Goal: Transaction & Acquisition: Purchase product/service

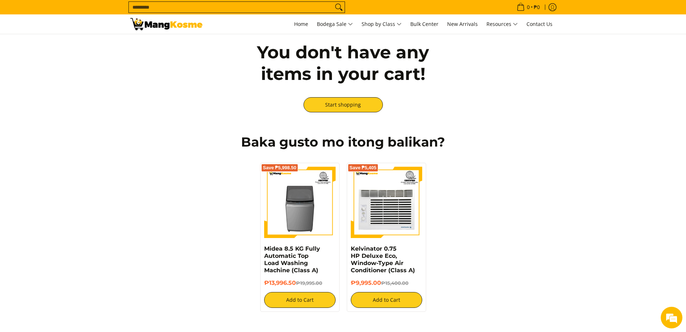
click at [184, 6] on input "Search..." at bounding box center [231, 7] width 204 height 11
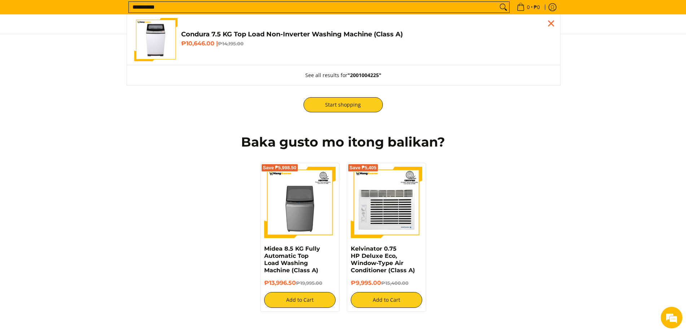
type input "**********"
click at [178, 34] on link "Condura 7.5 KG Top Load Non-Inverter Washing Machine (Class A) ₱10,646.00 | ₱14…" at bounding box center [343, 39] width 418 height 43
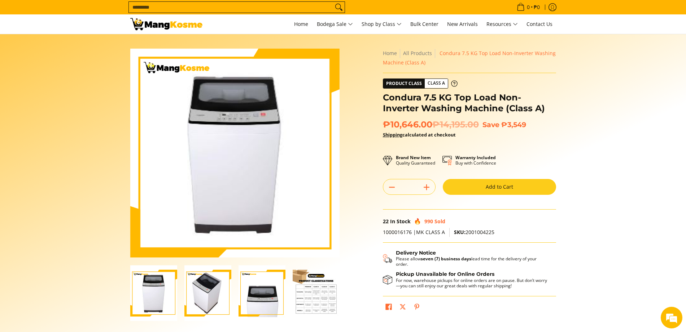
click at [541, 182] on button "Add to Cart" at bounding box center [498, 187] width 113 height 16
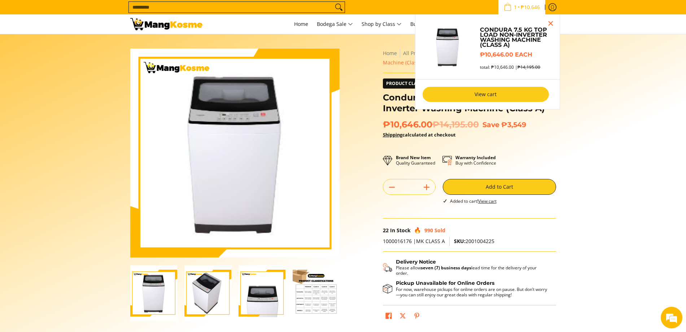
click at [517, 97] on link "View cart" at bounding box center [485, 94] width 126 height 15
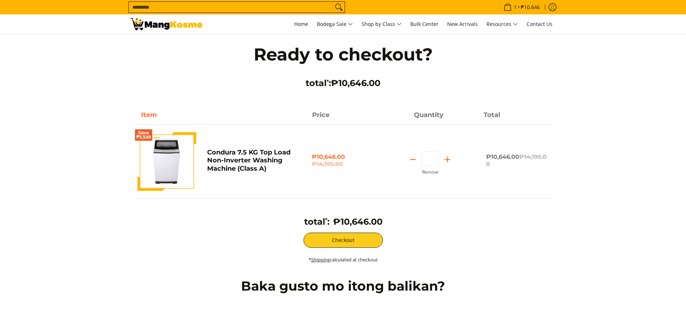
click at [319, 236] on button "Checkout" at bounding box center [342, 240] width 79 height 15
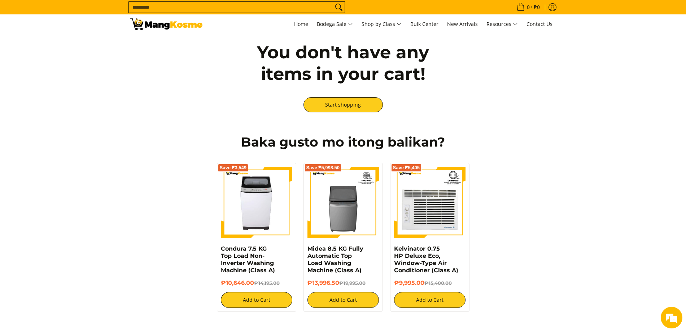
click at [159, 11] on input "Search..." at bounding box center [231, 7] width 204 height 11
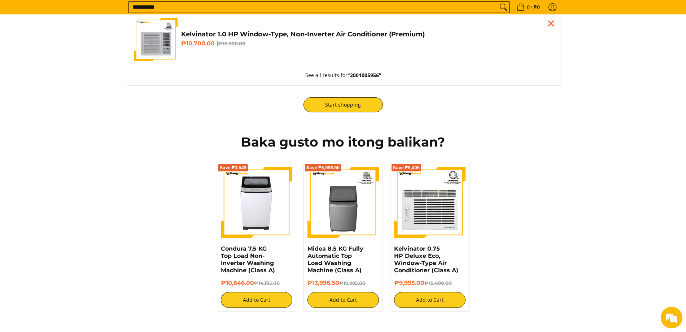
type input "**********"
click at [150, 40] on img "Customer Navigation" at bounding box center [155, 39] width 43 height 43
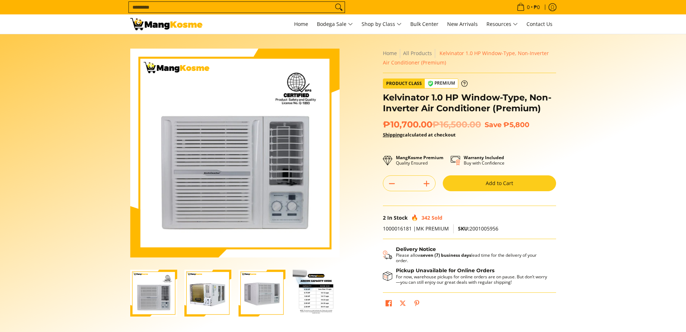
click at [504, 184] on button "Add to Cart" at bounding box center [498, 184] width 113 height 16
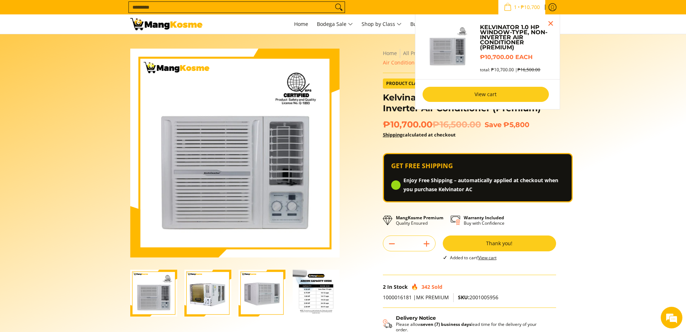
click at [499, 94] on link "View cart" at bounding box center [485, 94] width 126 height 15
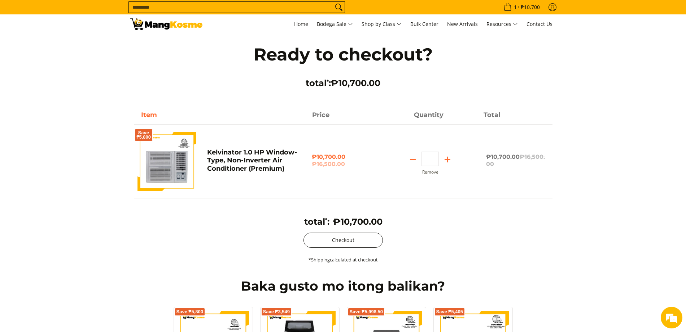
click at [373, 243] on button "Checkout" at bounding box center [342, 240] width 79 height 15
